Goal: Information Seeking & Learning: Learn about a topic

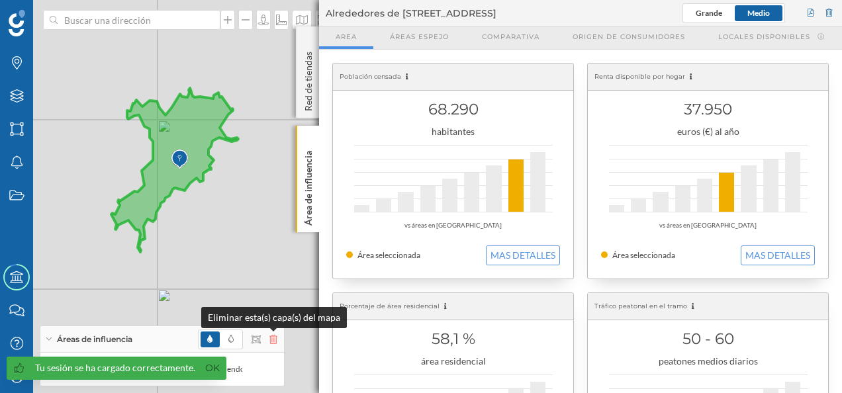
click at [273, 340] on icon at bounding box center [273, 339] width 8 height 9
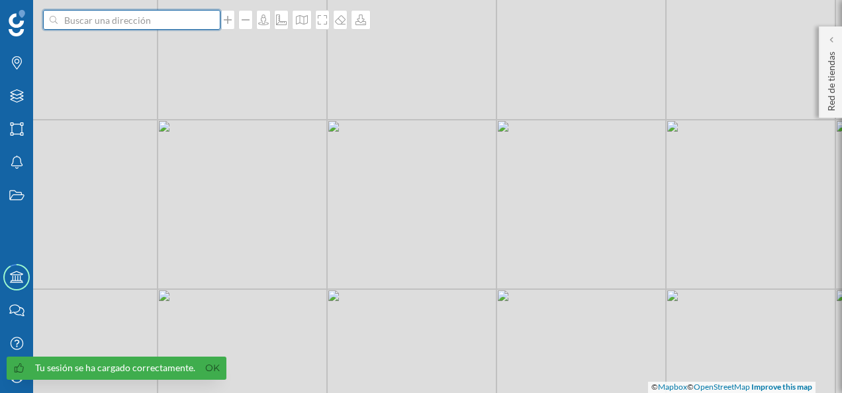
click at [152, 25] on input at bounding box center [132, 20] width 148 height 20
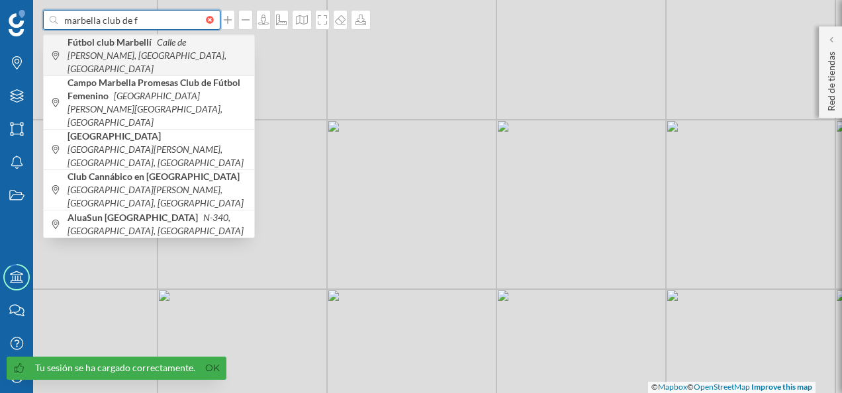
type input "marbella club de f"
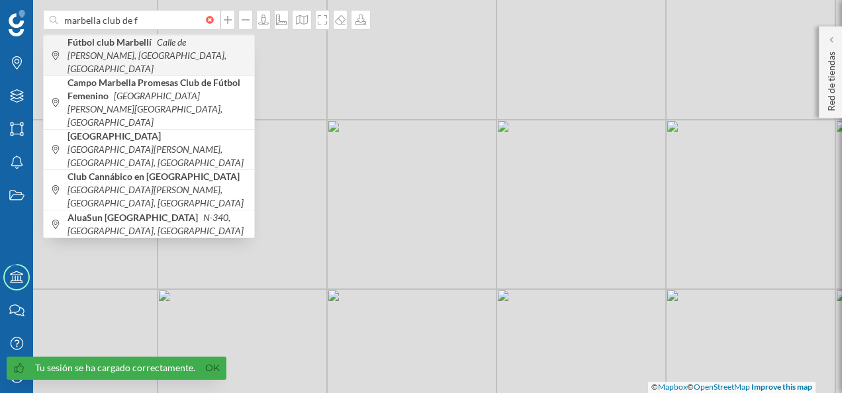
click at [113, 51] on icon "Calle de [PERSON_NAME], [GEOGRAPHIC_DATA], [GEOGRAPHIC_DATA]" at bounding box center [147, 55] width 159 height 38
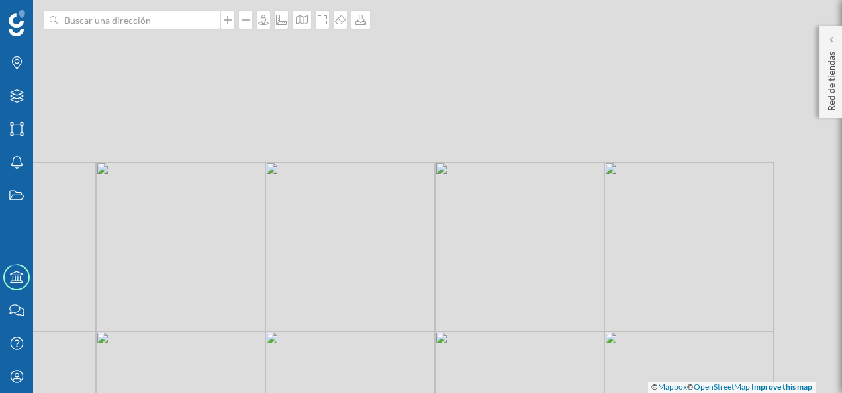
drag, startPoint x: 525, startPoint y: 187, endPoint x: 307, endPoint y: 393, distance: 299.7
click at [307, 393] on html "Marcas Capas Áreas Notificaciones Estados Academy Contacta con nosotros Centro …" at bounding box center [421, 196] width 842 height 393
drag, startPoint x: 617, startPoint y: 211, endPoint x: 379, endPoint y: 113, distance: 257.4
click at [379, 113] on div "© Mapbox © OpenStreetMap Improve this map" at bounding box center [421, 196] width 842 height 393
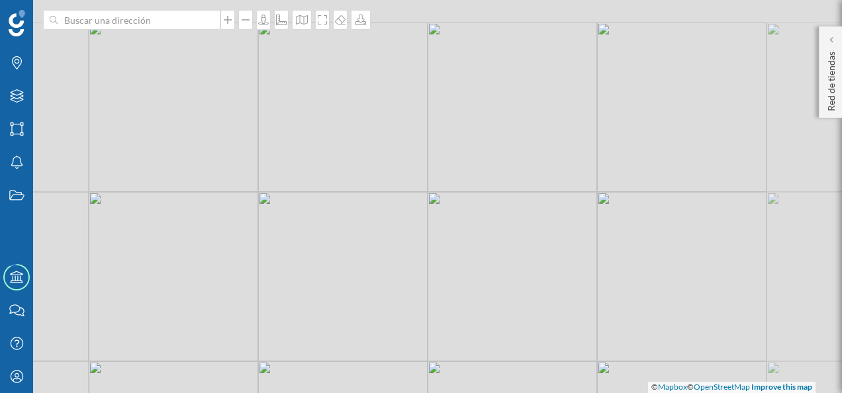
drag, startPoint x: 344, startPoint y: 110, endPoint x: 363, endPoint y: 183, distance: 75.3
click at [363, 183] on div "© Mapbox © OpenStreetMap Improve this map" at bounding box center [421, 196] width 842 height 393
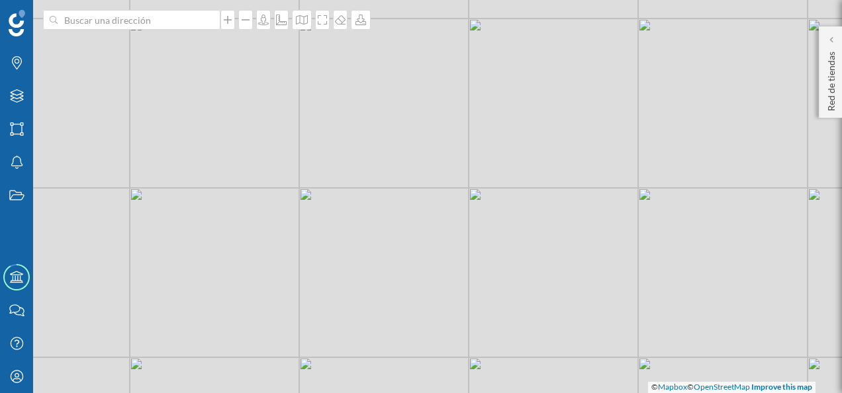
drag, startPoint x: 368, startPoint y: 213, endPoint x: 426, endPoint y: 207, distance: 58.5
click at [420, 207] on div "© Mapbox © OpenStreetMap Improve this map" at bounding box center [421, 196] width 842 height 393
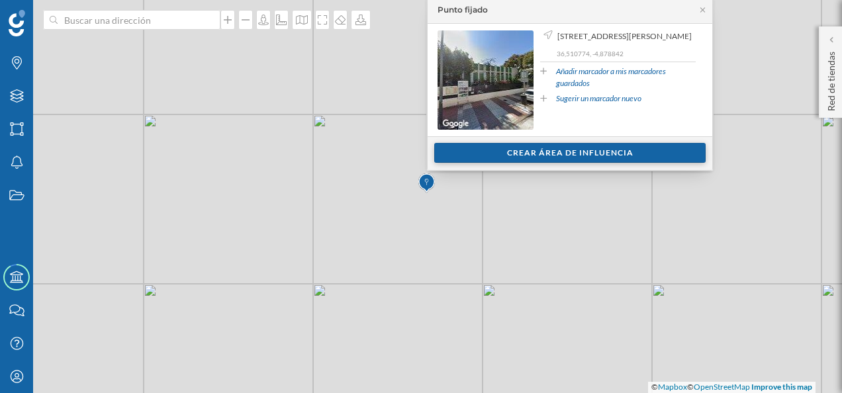
click at [608, 158] on div "Crear área de influencia" at bounding box center [569, 153] width 271 height 20
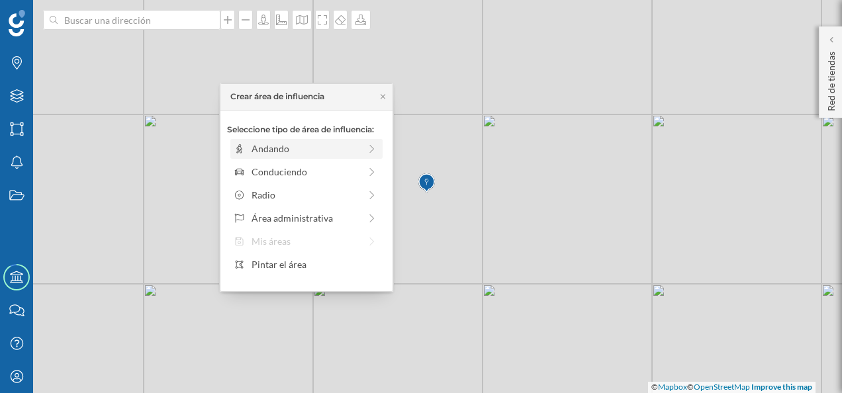
click at [312, 156] on div "Andando" at bounding box center [306, 149] width 152 height 20
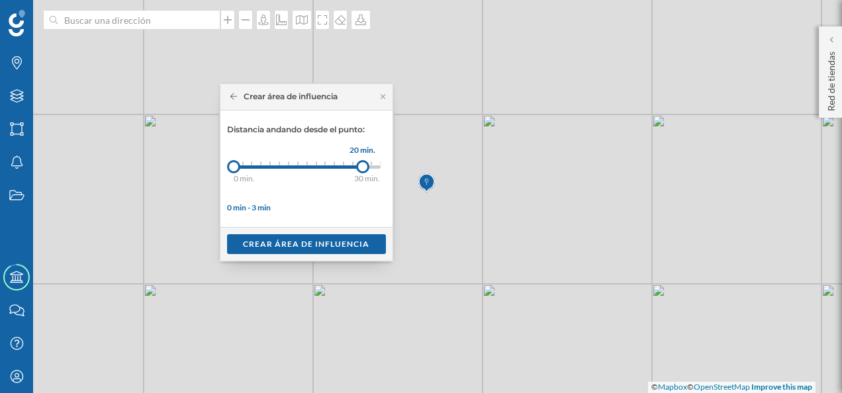
drag, startPoint x: 244, startPoint y: 166, endPoint x: 362, endPoint y: 166, distance: 118.5
click at [362, 166] on div at bounding box center [362, 166] width 13 height 13
click at [315, 240] on div "Crear área de influencia" at bounding box center [306, 244] width 159 height 20
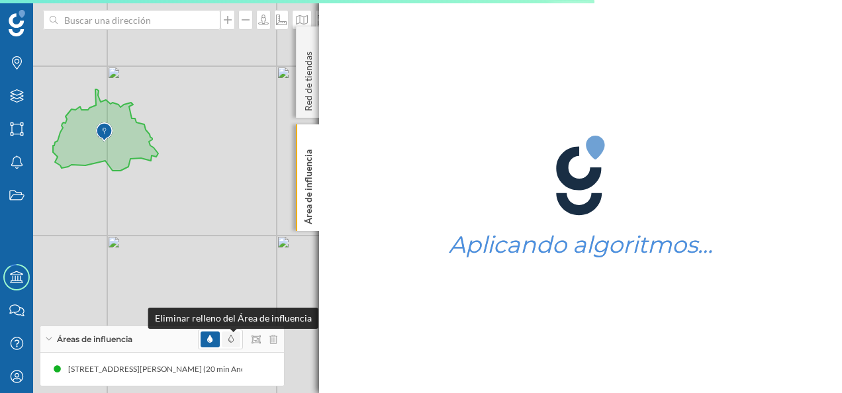
click at [233, 345] on span at bounding box center [230, 340] width 5 height 12
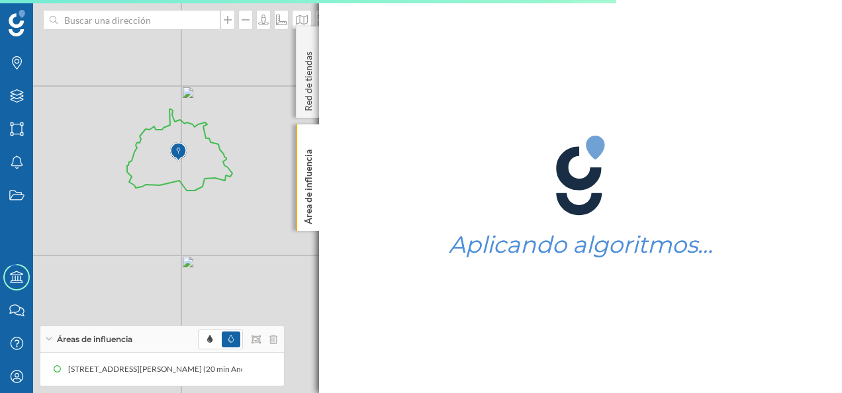
drag, startPoint x: 168, startPoint y: 216, endPoint x: 248, endPoint y: 237, distance: 82.9
click at [248, 237] on div "© Mapbox © OpenStreetMap Improve this map" at bounding box center [421, 196] width 842 height 393
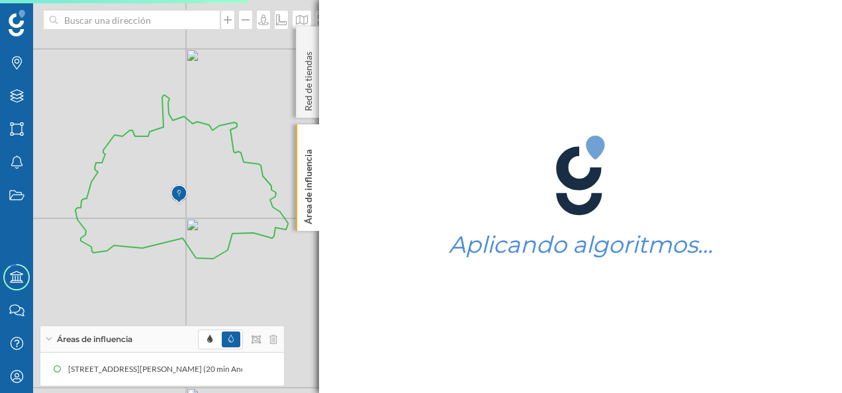
drag, startPoint x: 205, startPoint y: 200, endPoint x: 256, endPoint y: 297, distance: 109.9
click at [256, 297] on div "© Mapbox © OpenStreetMap Improve this map" at bounding box center [421, 196] width 842 height 393
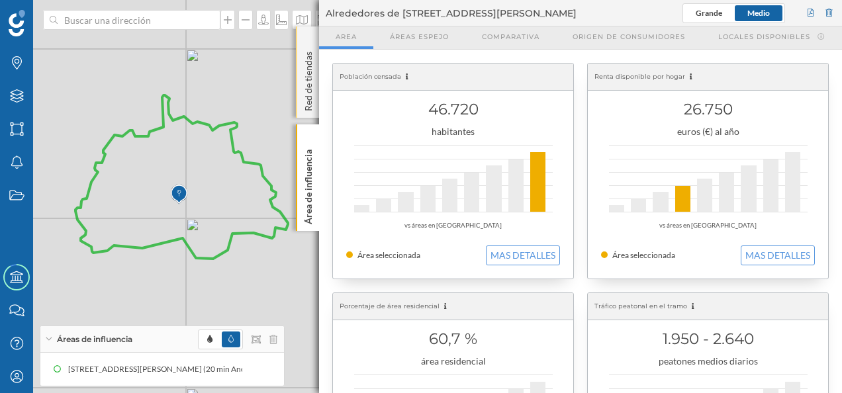
click at [306, 48] on p "Red de tiendas" at bounding box center [308, 78] width 13 height 65
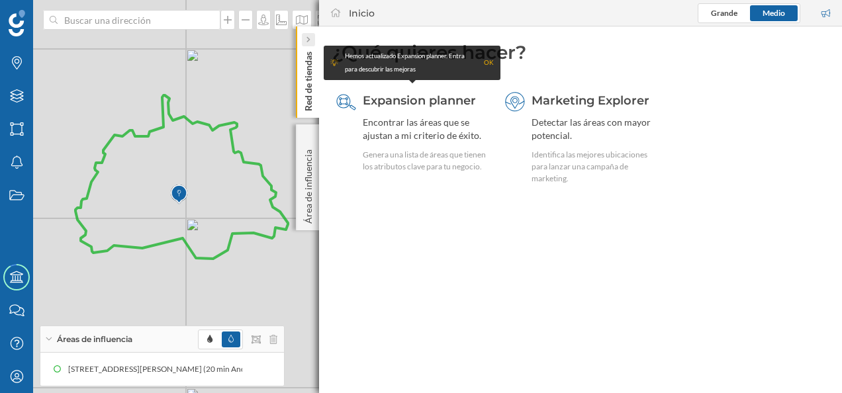
click at [308, 44] on icon at bounding box center [308, 39] width 4 height 13
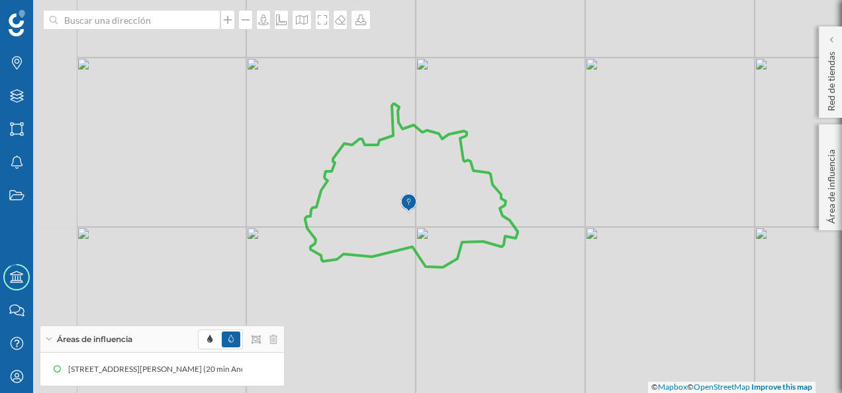
drag, startPoint x: 303, startPoint y: 107, endPoint x: 549, endPoint y: 120, distance: 246.6
click at [547, 118] on div "© Mapbox © OpenStreetMap Improve this map" at bounding box center [421, 196] width 842 height 393
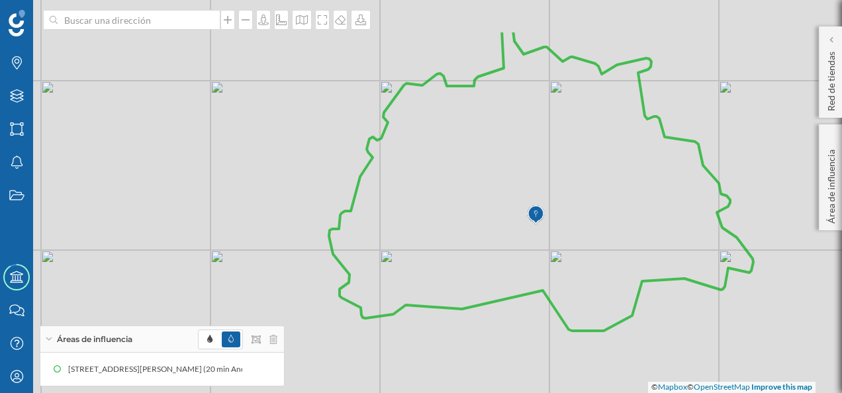
drag, startPoint x: 578, startPoint y: 139, endPoint x: 843, endPoint y: 211, distance: 274.9
click at [841, 211] on html "Marcas Capas Áreas Notificaciones Estados Academy Contacta con nosotros Centro …" at bounding box center [421, 196] width 842 height 393
click at [19, 90] on icon "Capas" at bounding box center [17, 95] width 17 height 13
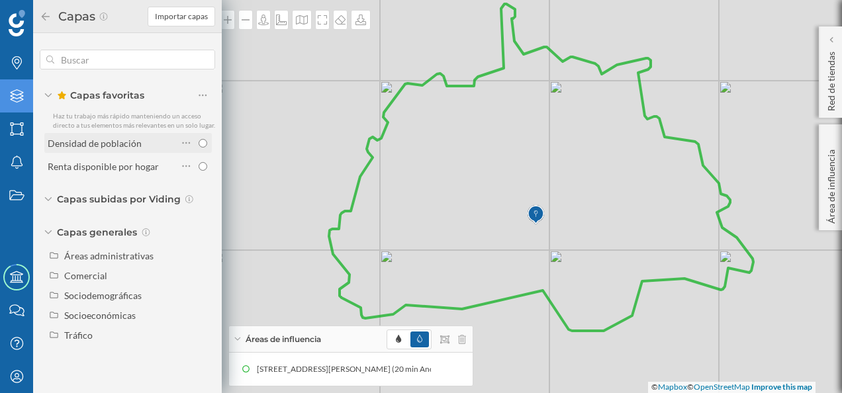
click at [97, 142] on div "Densidad de población" at bounding box center [95, 143] width 94 height 11
click at [43, 13] on icon at bounding box center [46, 16] width 12 height 9
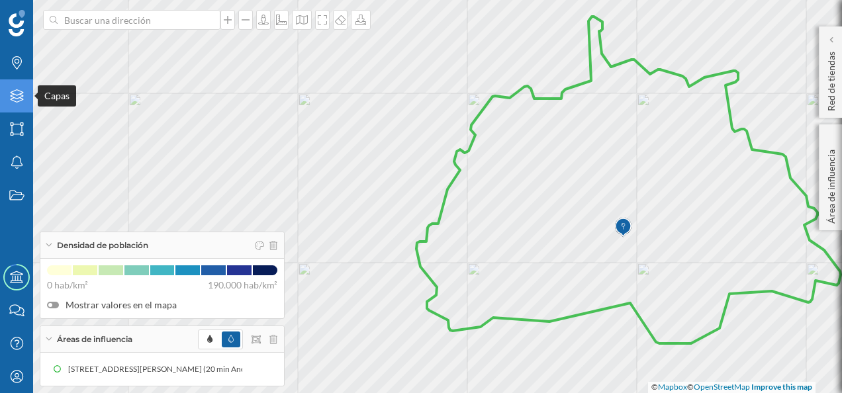
click at [18, 99] on icon "Capas" at bounding box center [17, 95] width 17 height 13
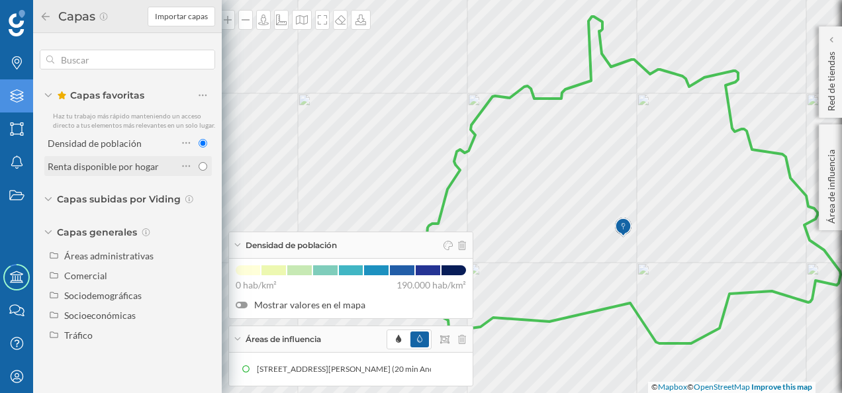
click at [93, 167] on div "Renta disponible por hogar" at bounding box center [103, 166] width 111 height 11
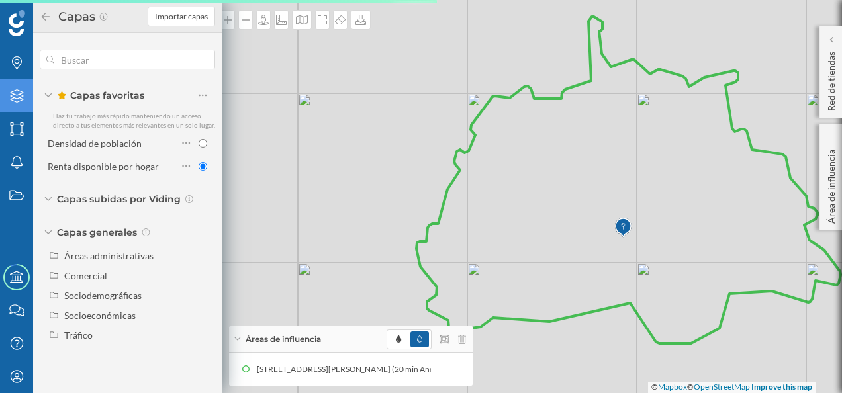
click at [45, 15] on icon at bounding box center [46, 16] width 12 height 9
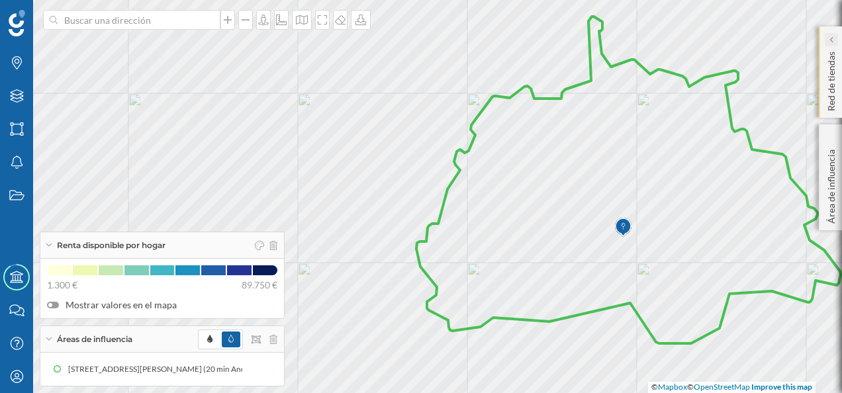
click at [829, 37] on icon at bounding box center [831, 39] width 4 height 7
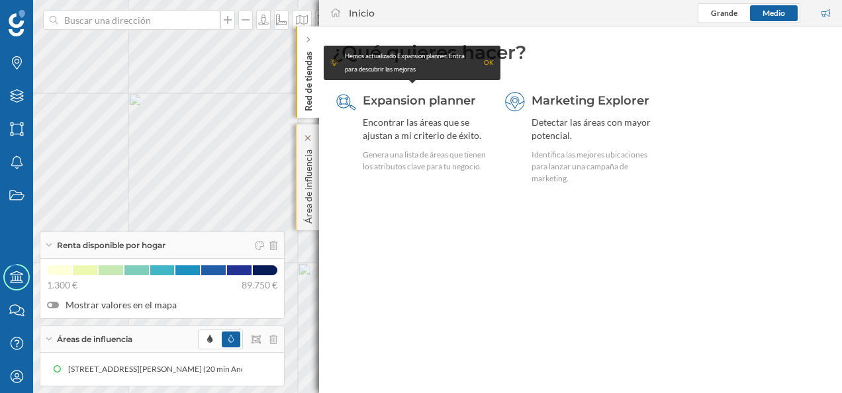
click at [303, 177] on p "Área de influencia" at bounding box center [308, 183] width 13 height 79
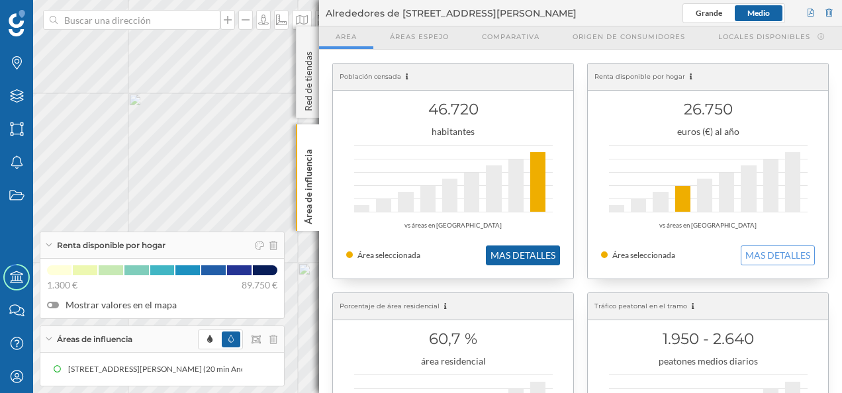
click at [508, 249] on button "MAS DETALLES" at bounding box center [523, 256] width 74 height 20
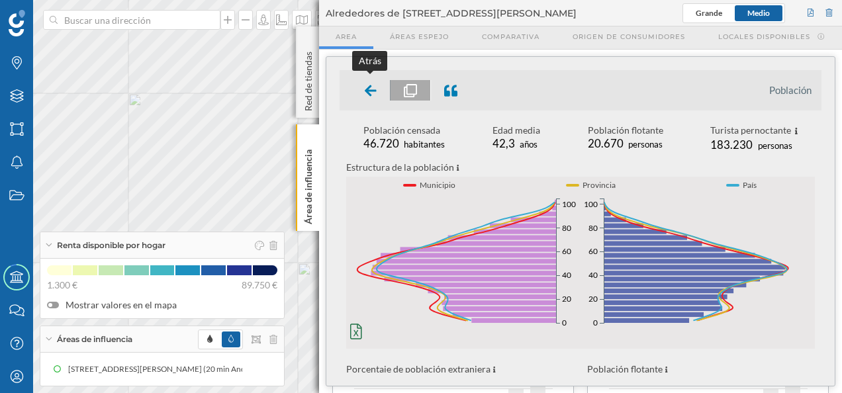
click at [374, 87] on icon at bounding box center [371, 90] width 12 height 13
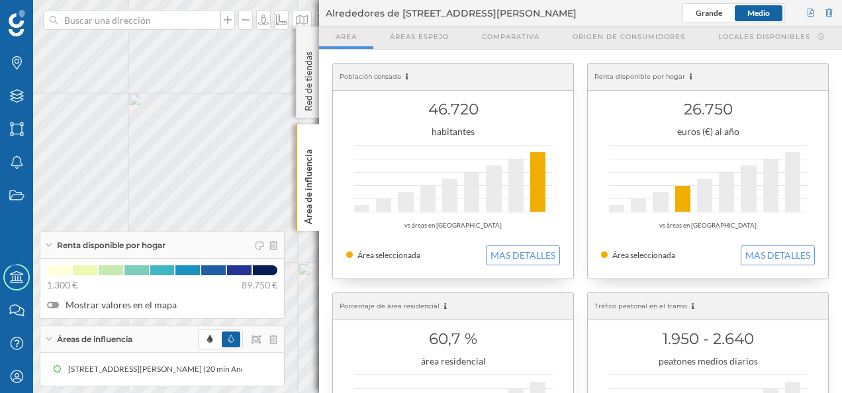
scroll to position [66, 0]
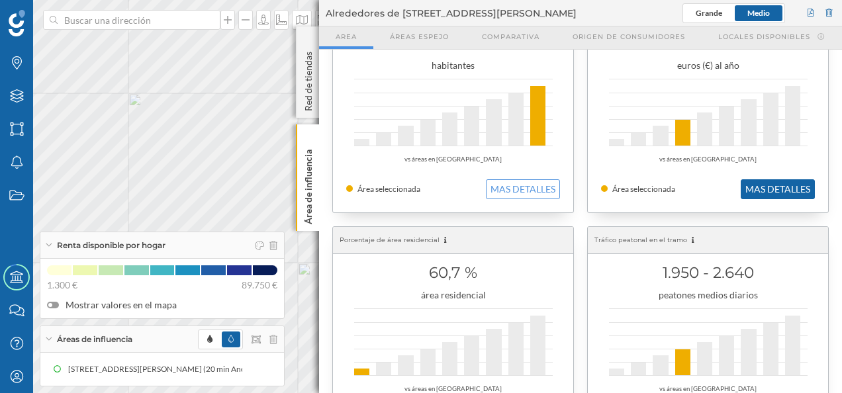
click at [764, 191] on button "MAS DETALLES" at bounding box center [778, 189] width 74 height 20
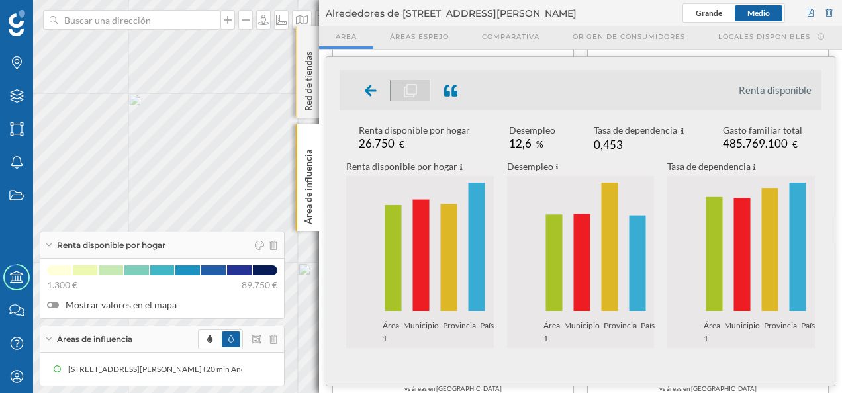
click at [308, 38] on div "Red de tiendas" at bounding box center [307, 71] width 23 height 91
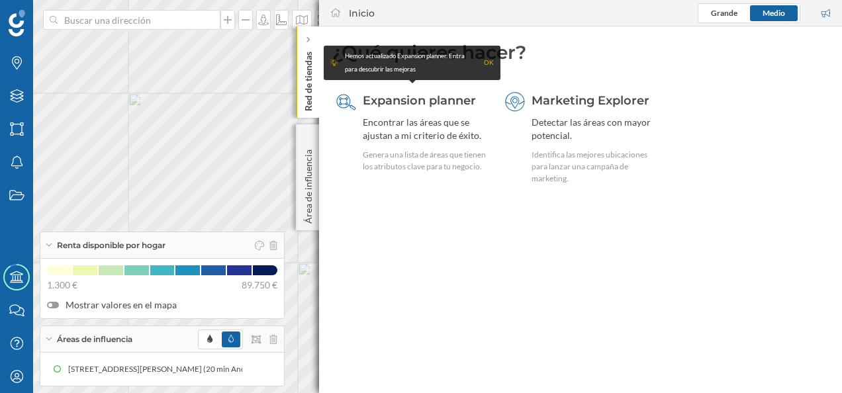
click at [308, 38] on icon at bounding box center [308, 40] width 3 height 6
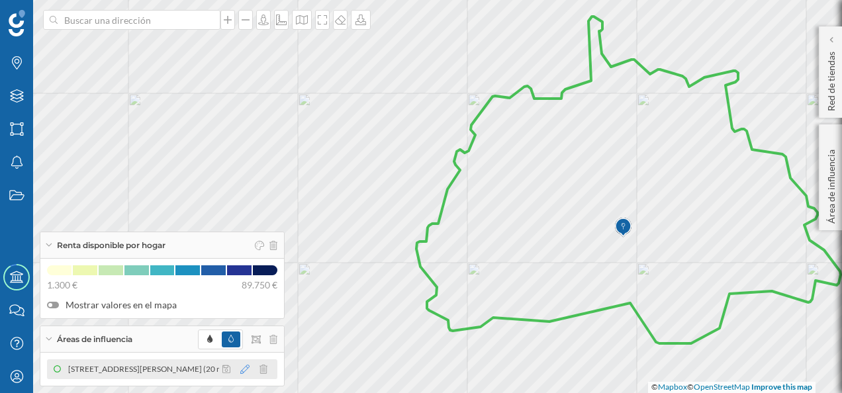
click at [248, 371] on icon at bounding box center [244, 369] width 9 height 9
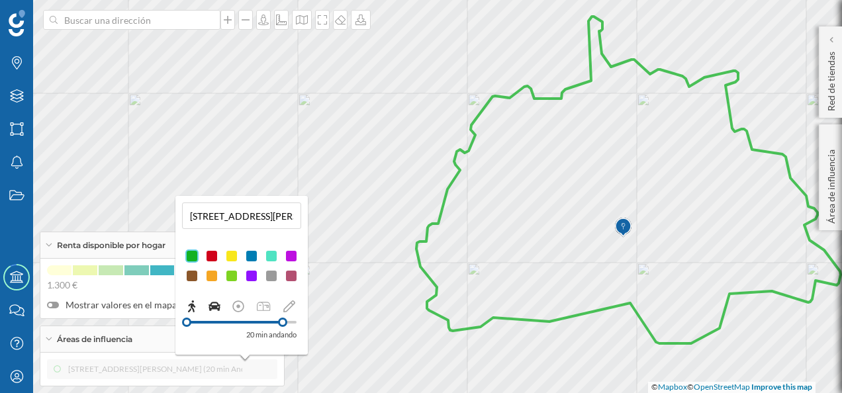
click at [212, 307] on icon at bounding box center [215, 306] width 12 height 9
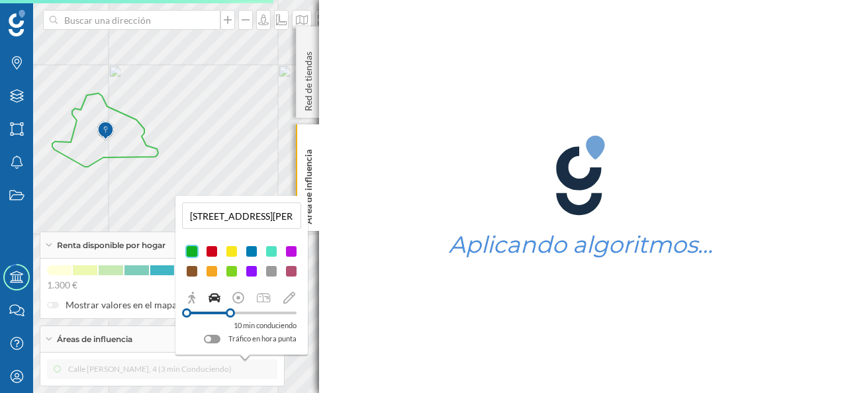
drag, startPoint x: 199, startPoint y: 314, endPoint x: 230, endPoint y: 312, distance: 31.2
click at [230, 312] on div at bounding box center [230, 312] width 9 height 9
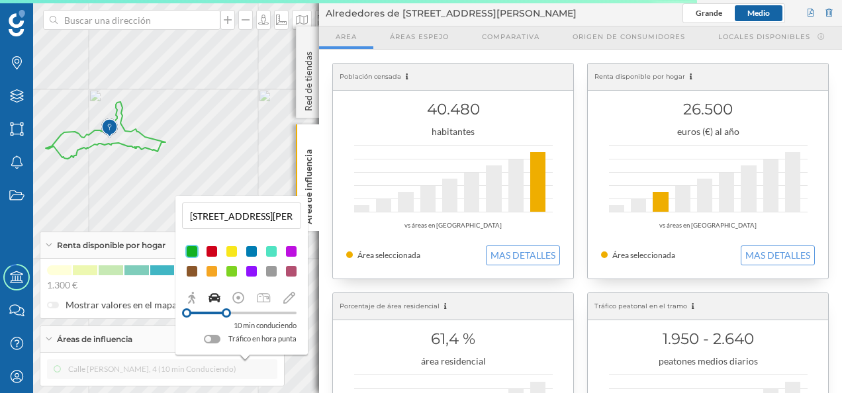
click at [218, 336] on div at bounding box center [212, 339] width 17 height 9
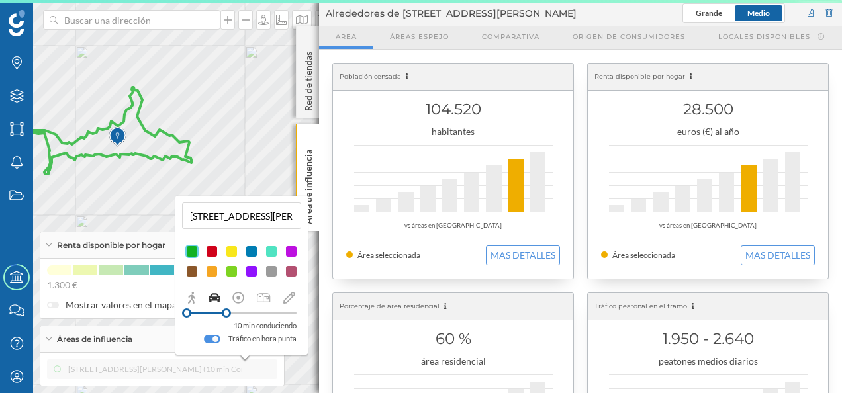
click at [211, 338] on div at bounding box center [212, 339] width 17 height 9
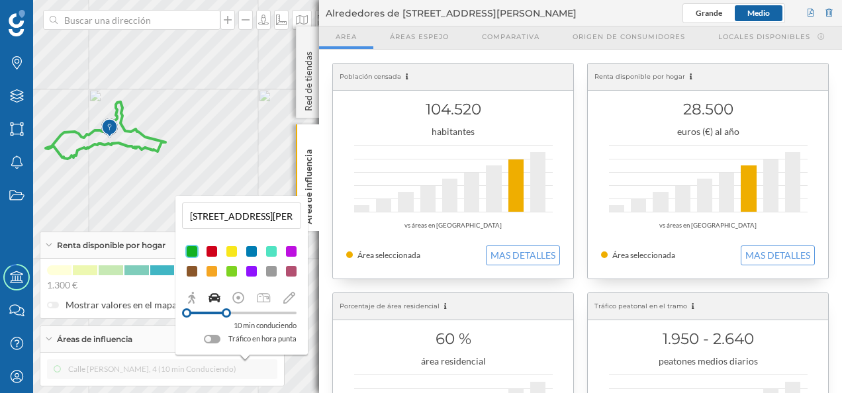
click at [217, 339] on div at bounding box center [212, 339] width 17 height 9
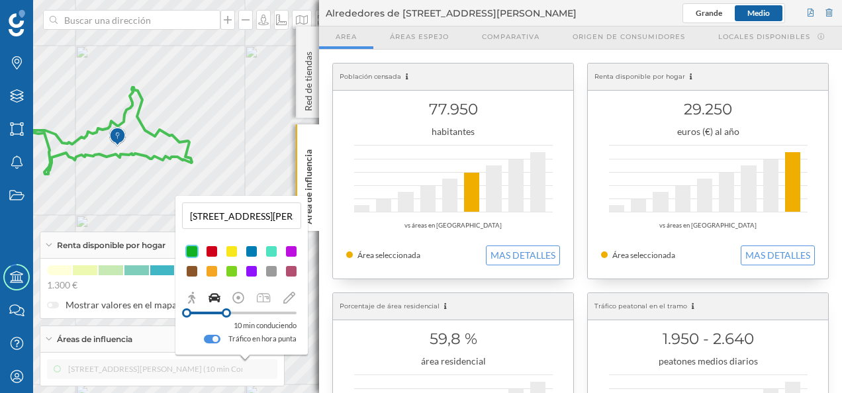
click at [209, 338] on div at bounding box center [212, 339] width 17 height 9
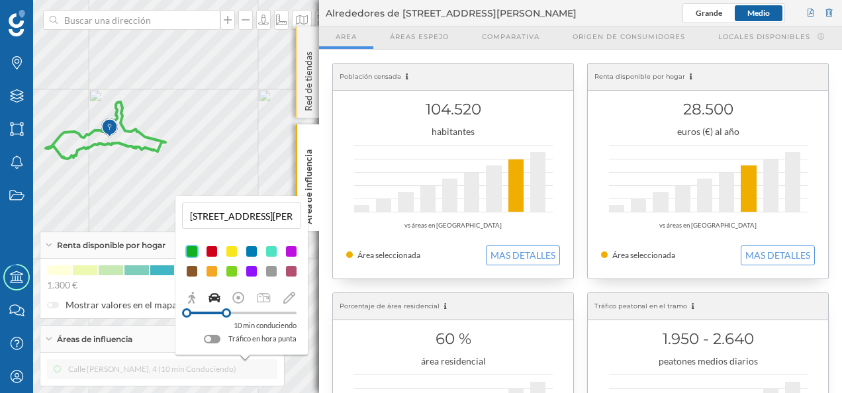
click at [308, 42] on div "Red de tiendas" at bounding box center [307, 71] width 23 height 91
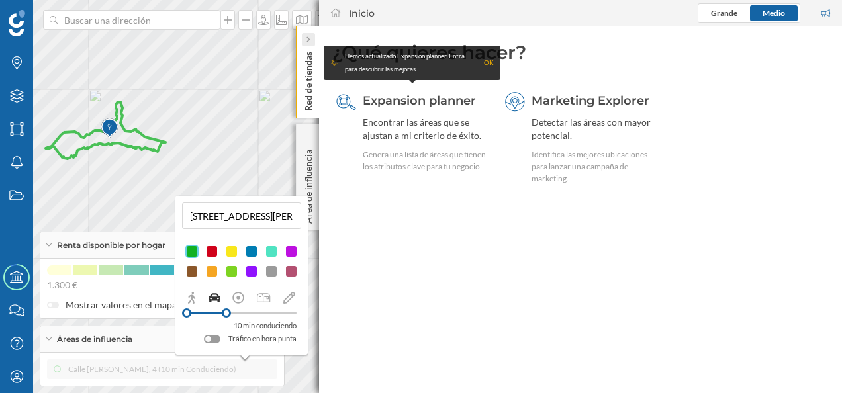
click at [308, 40] on icon at bounding box center [308, 39] width 4 height 7
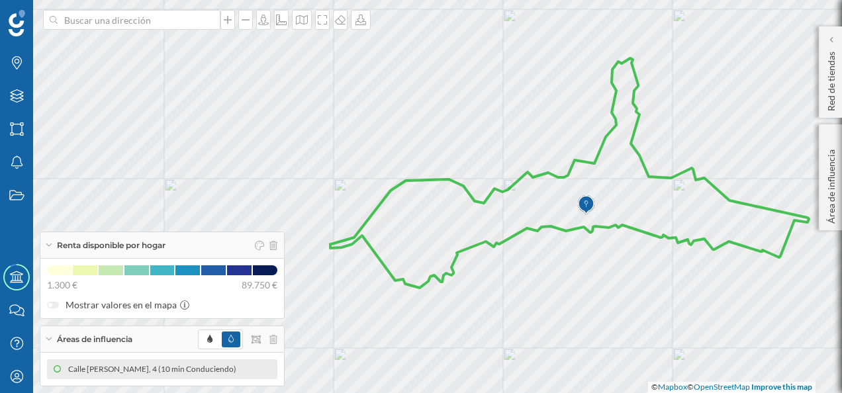
click at [49, 248] on div "Renta disponible por hogar" at bounding box center [162, 245] width 244 height 26
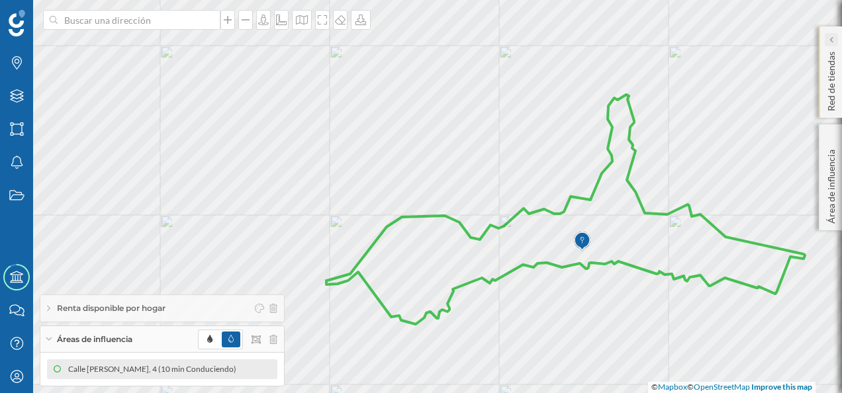
click at [833, 34] on icon at bounding box center [831, 39] width 4 height 13
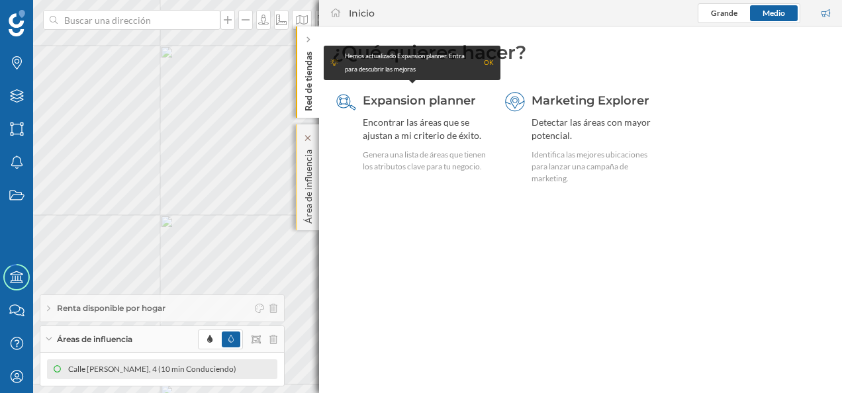
click at [304, 191] on p "Área de influencia" at bounding box center [308, 183] width 13 height 79
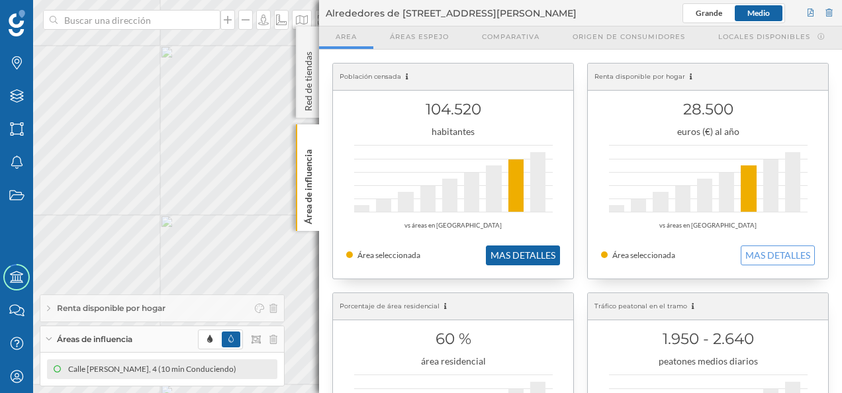
click at [535, 252] on button "MAS DETALLES" at bounding box center [523, 256] width 74 height 20
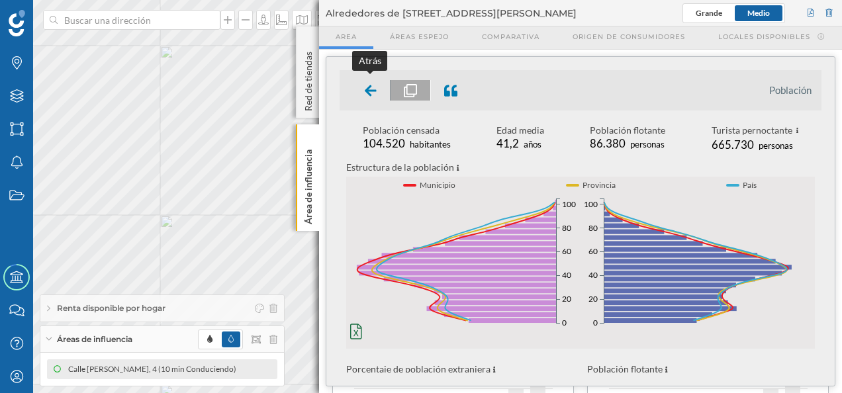
click at [361, 88] on div at bounding box center [371, 90] width 39 height 21
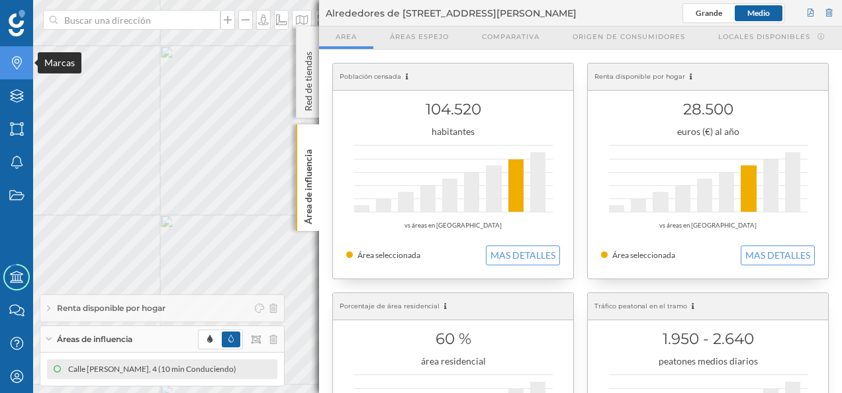
click at [23, 60] on icon "Marcas" at bounding box center [17, 62] width 17 height 13
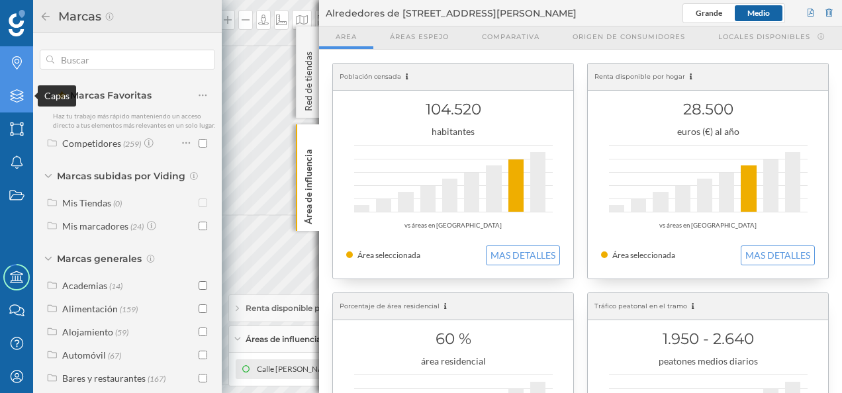
click at [29, 106] on div "Capas" at bounding box center [16, 95] width 33 height 33
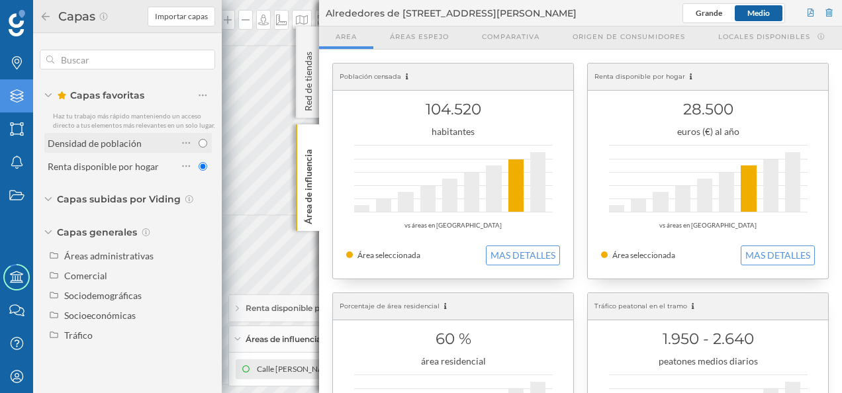
click at [127, 142] on div "Densidad de población" at bounding box center [95, 143] width 94 height 11
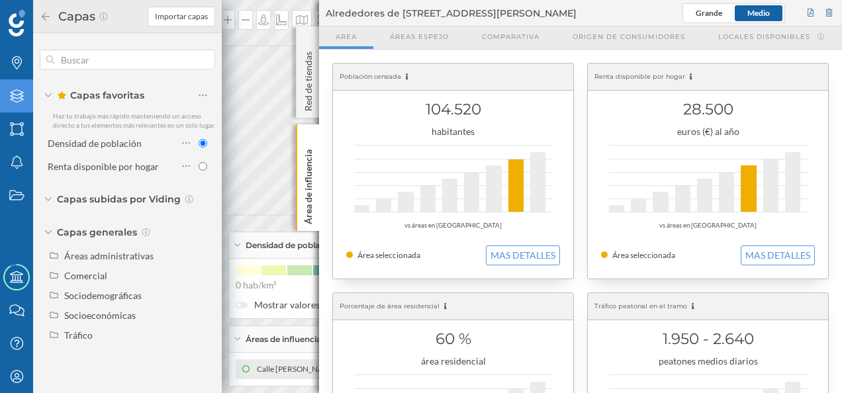
click at [46, 16] on icon at bounding box center [46, 16] width 8 height 8
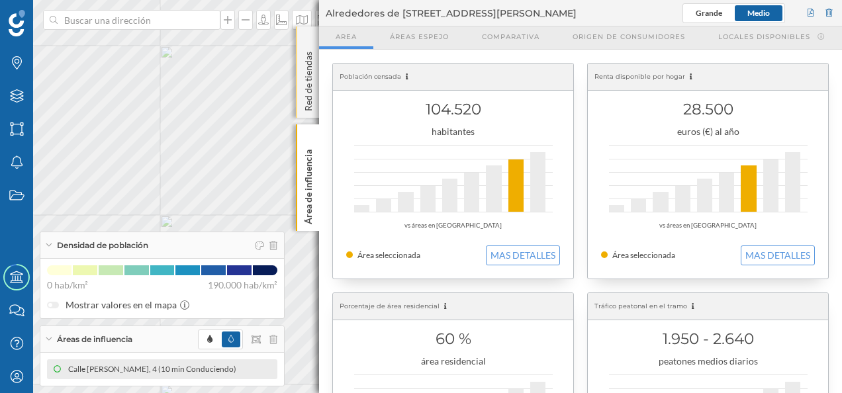
click at [308, 38] on div "Red de tiendas" at bounding box center [307, 71] width 23 height 91
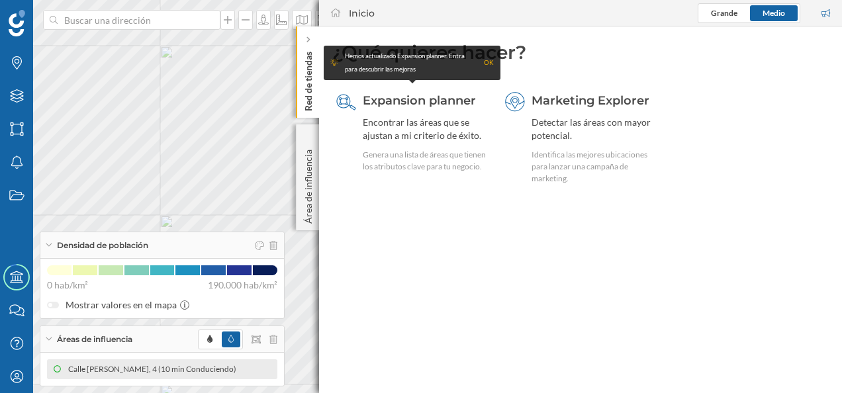
click at [308, 38] on icon at bounding box center [308, 40] width 3 height 6
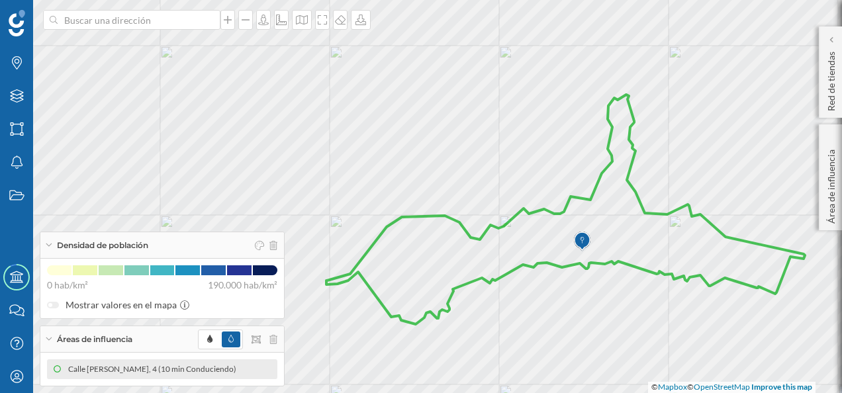
click at [49, 243] on div "Densidad de población" at bounding box center [162, 245] width 244 height 26
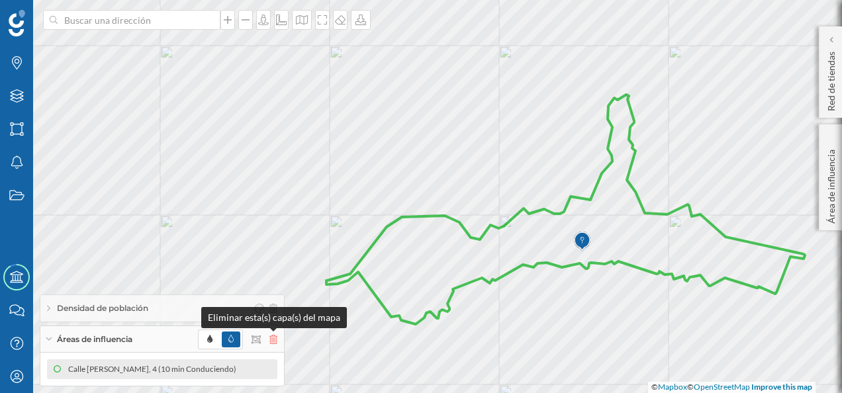
click at [273, 340] on icon at bounding box center [273, 339] width 8 height 9
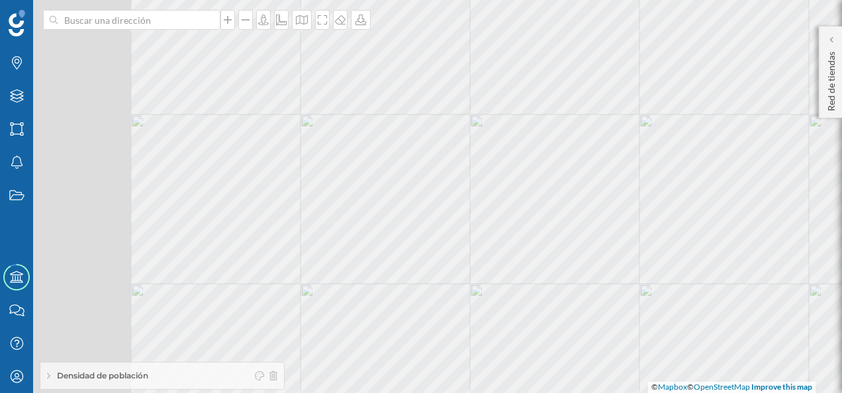
click at [761, 393] on html "Marcas Capas Áreas Notificaciones Estados Academy Contacta con nosotros Centro …" at bounding box center [421, 196] width 842 height 393
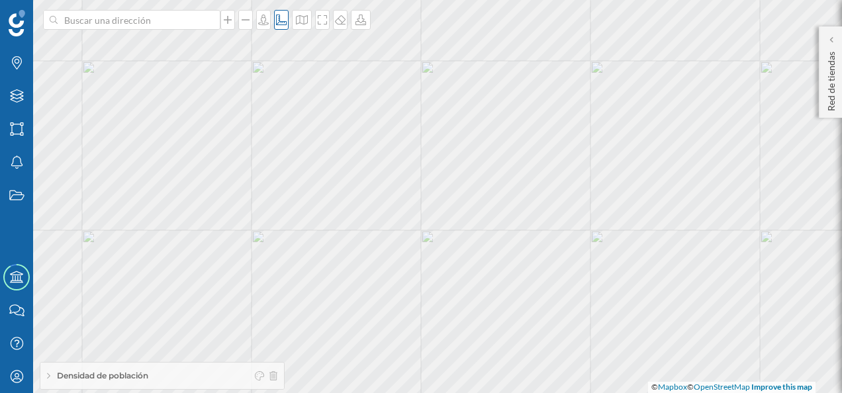
scroll to position [0, 0]
